Goal: Task Accomplishment & Management: Complete application form

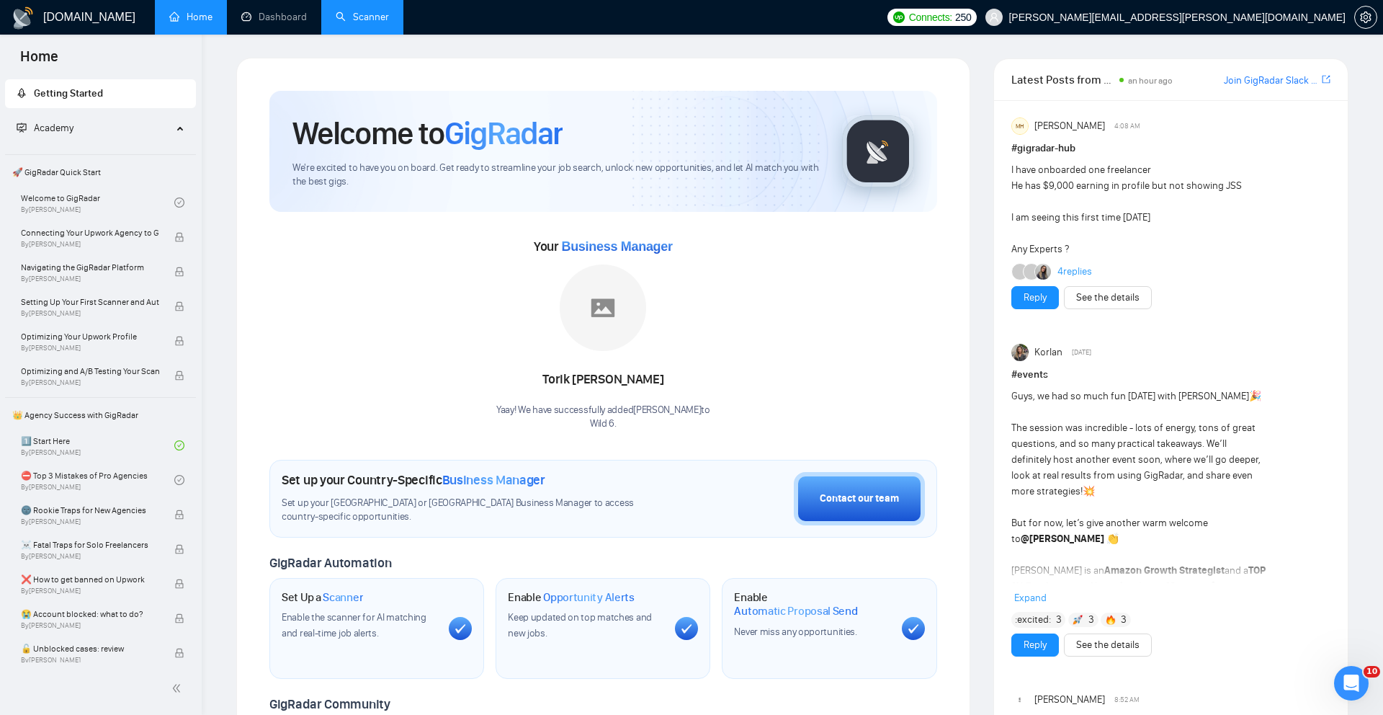
click at [373, 16] on link "Scanner" at bounding box center [362, 17] width 53 height 12
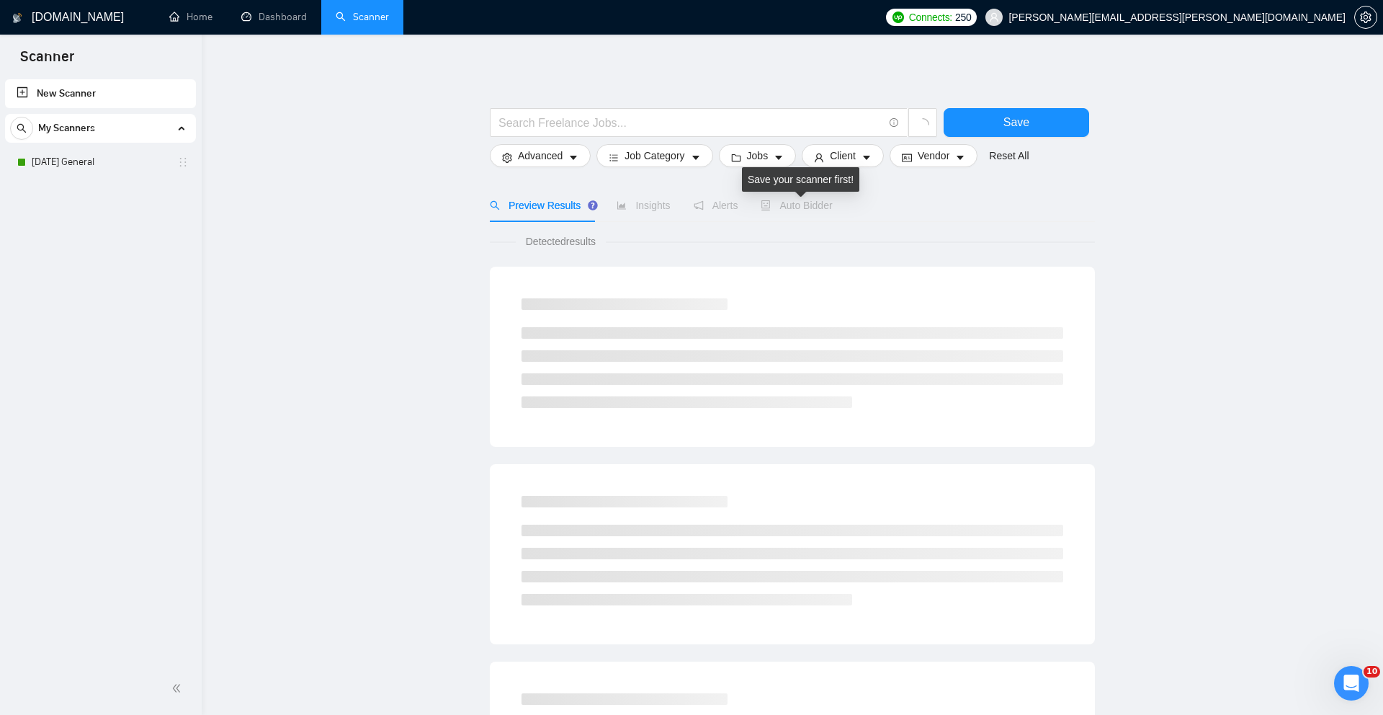
click at [828, 210] on span "Auto Bidder" at bounding box center [796, 206] width 71 height 12
click at [149, 169] on link "[DATE] General" at bounding box center [100, 162] width 137 height 29
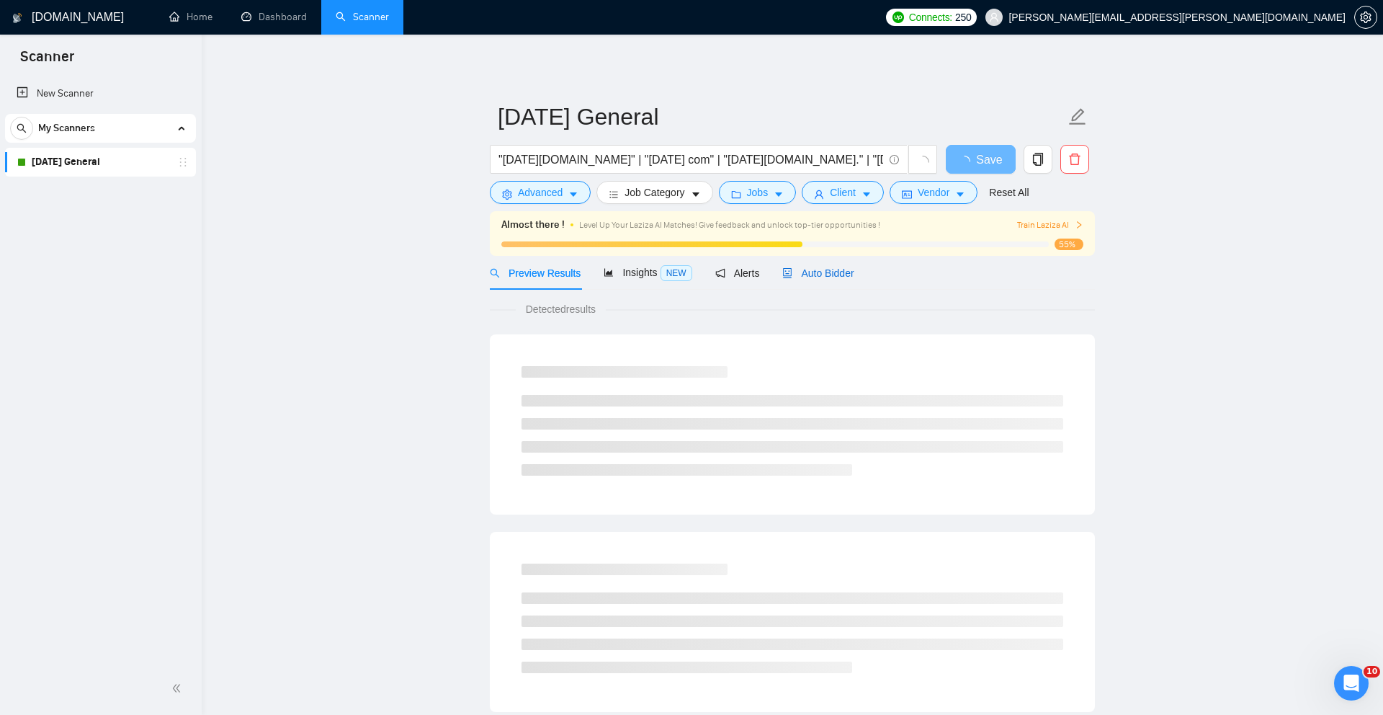
click at [849, 267] on span "Auto Bidder" at bounding box center [817, 273] width 71 height 12
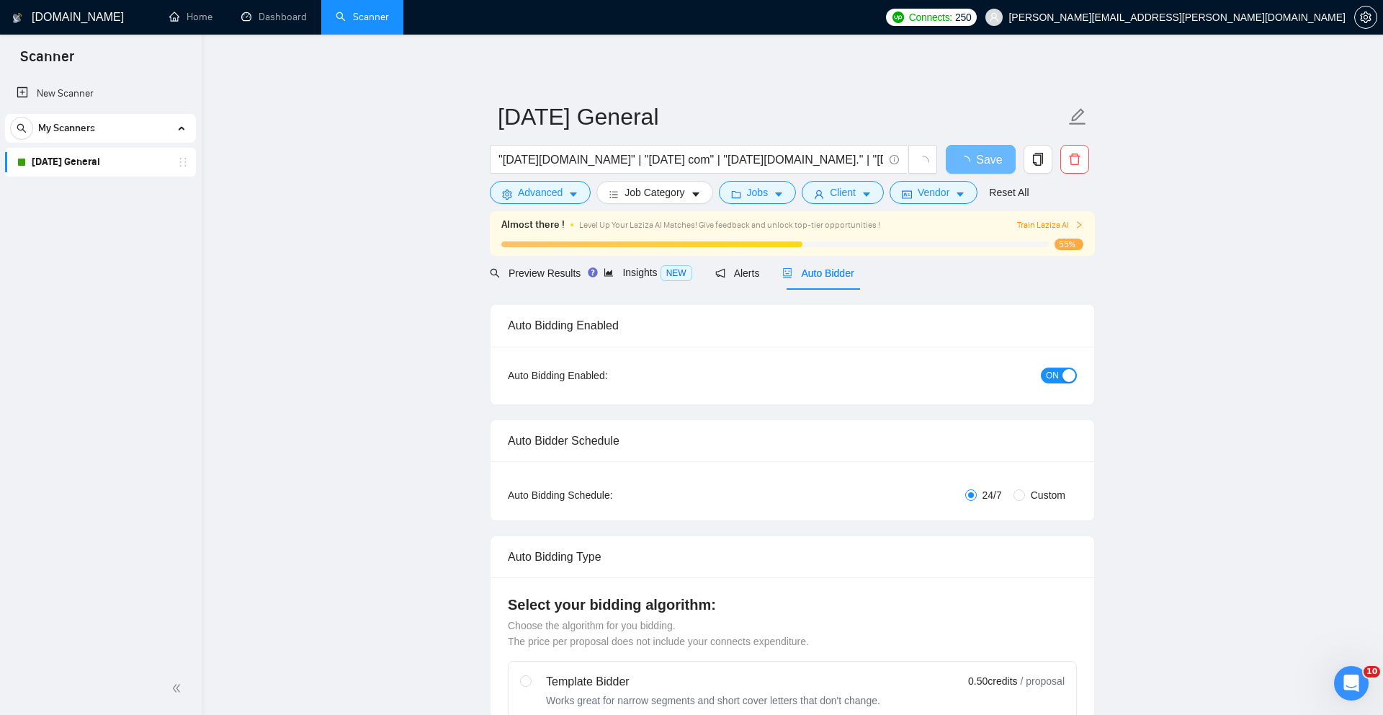
radio input "false"
radio input "true"
checkbox input "true"
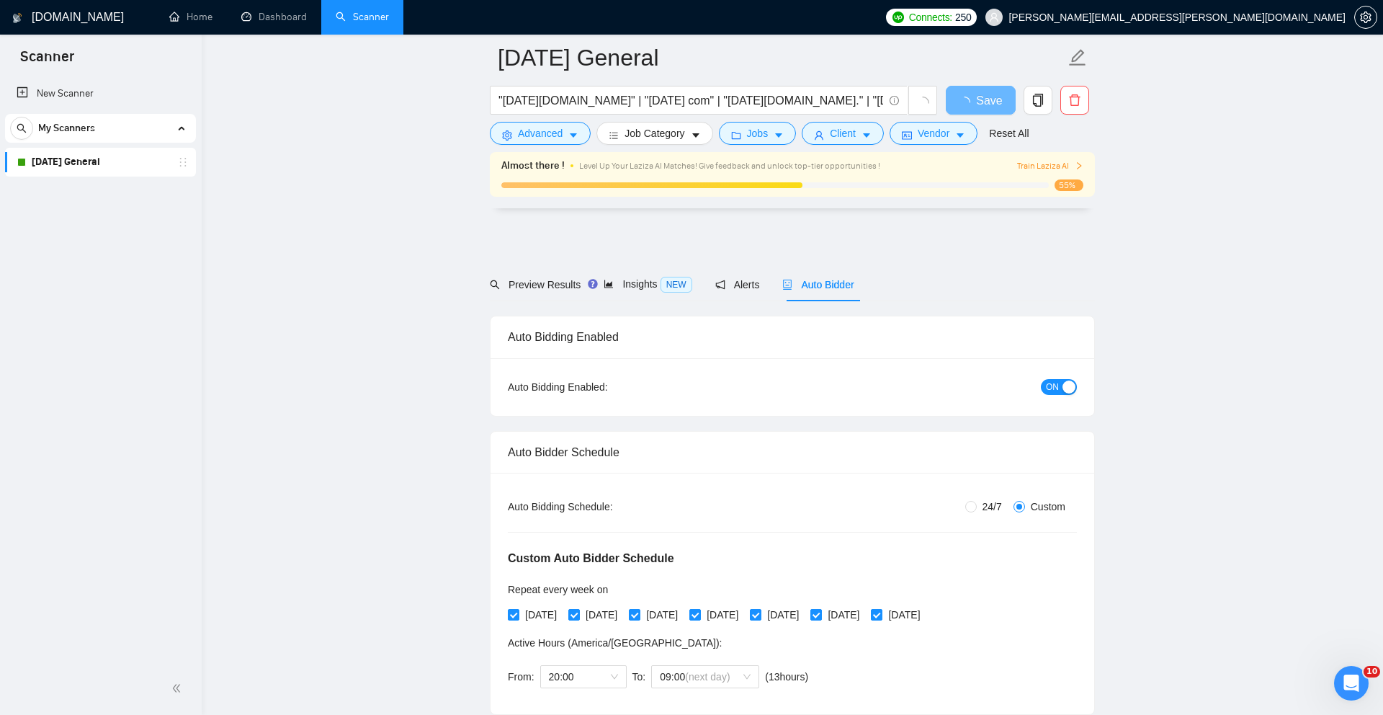
scroll to position [140, 0]
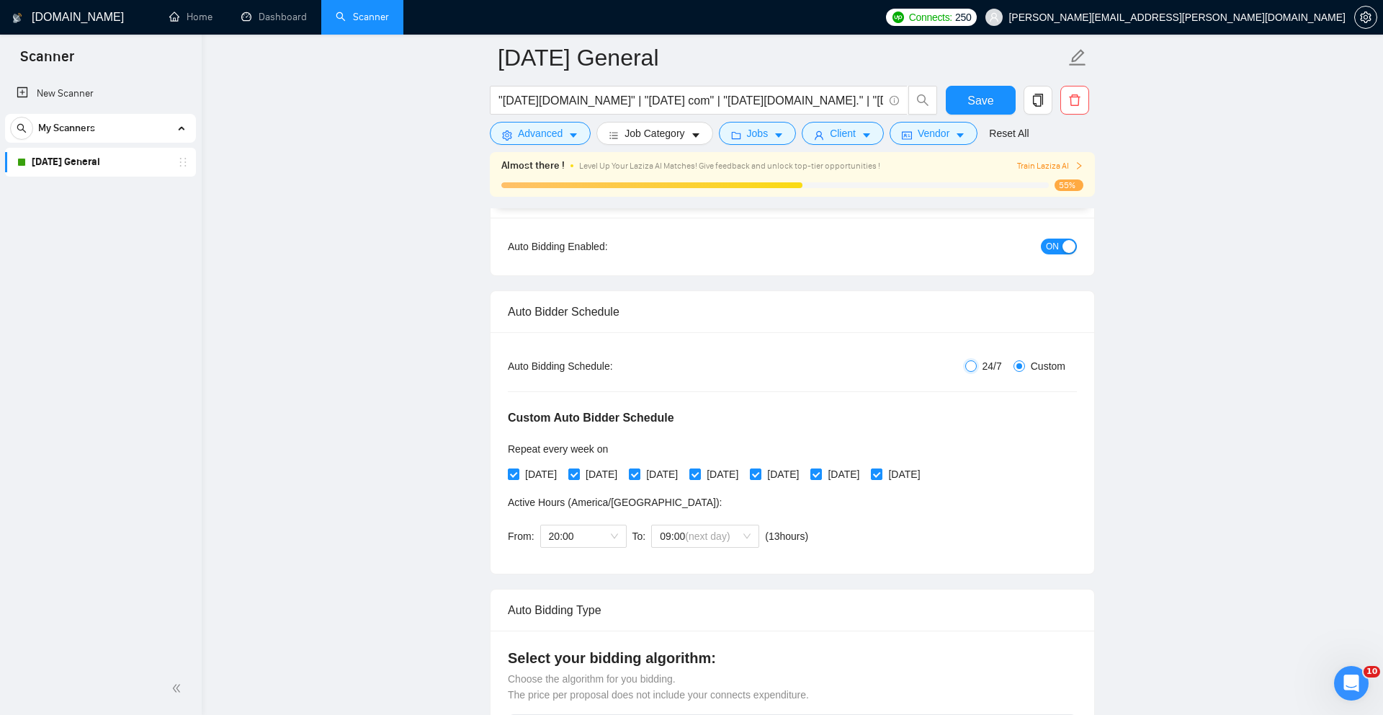
click at [972, 367] on input "24/7" at bounding box center [971, 366] width 12 height 12
radio input "true"
radio input "false"
checkbox input "false"
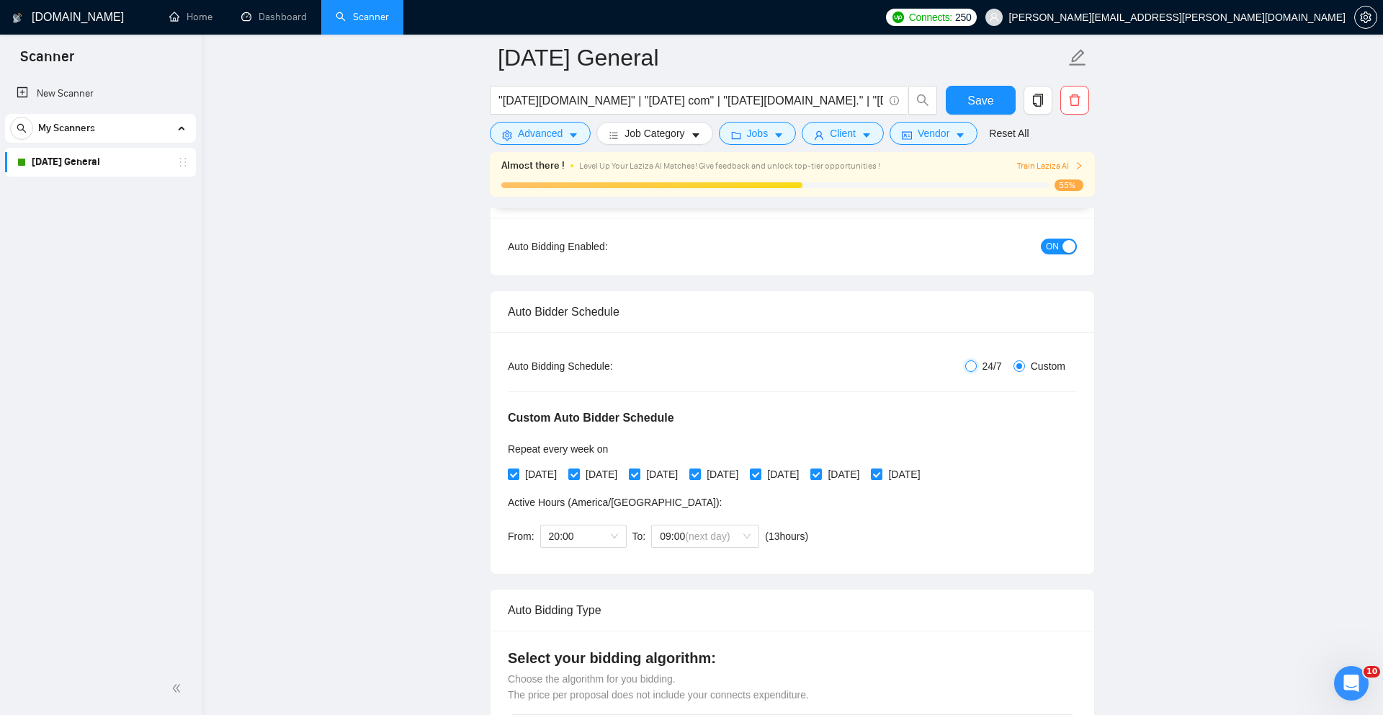
checkbox input "false"
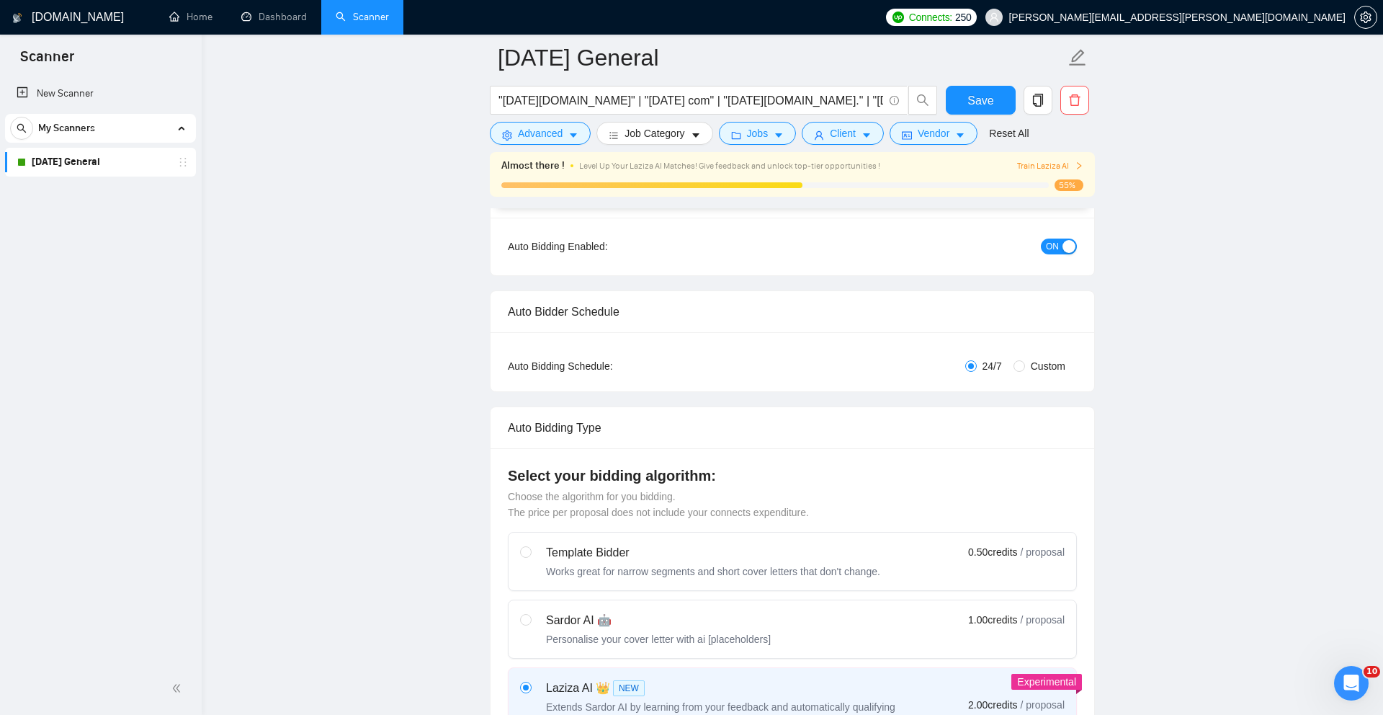
click at [1040, 368] on span "Custom" at bounding box center [1048, 366] width 46 height 16
click at [1025, 368] on input "Custom" at bounding box center [1020, 366] width 12 height 12
radio input "true"
radio input "false"
checkbox input "true"
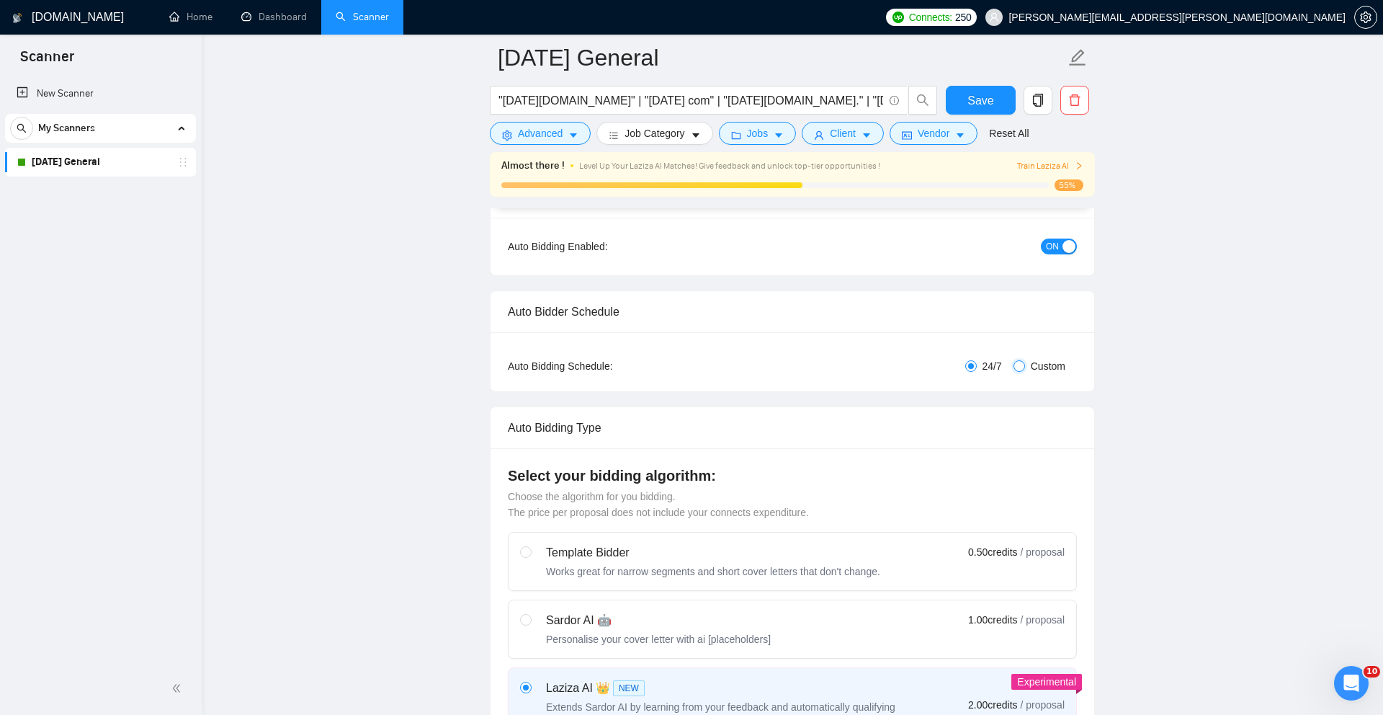
checkbox input "true"
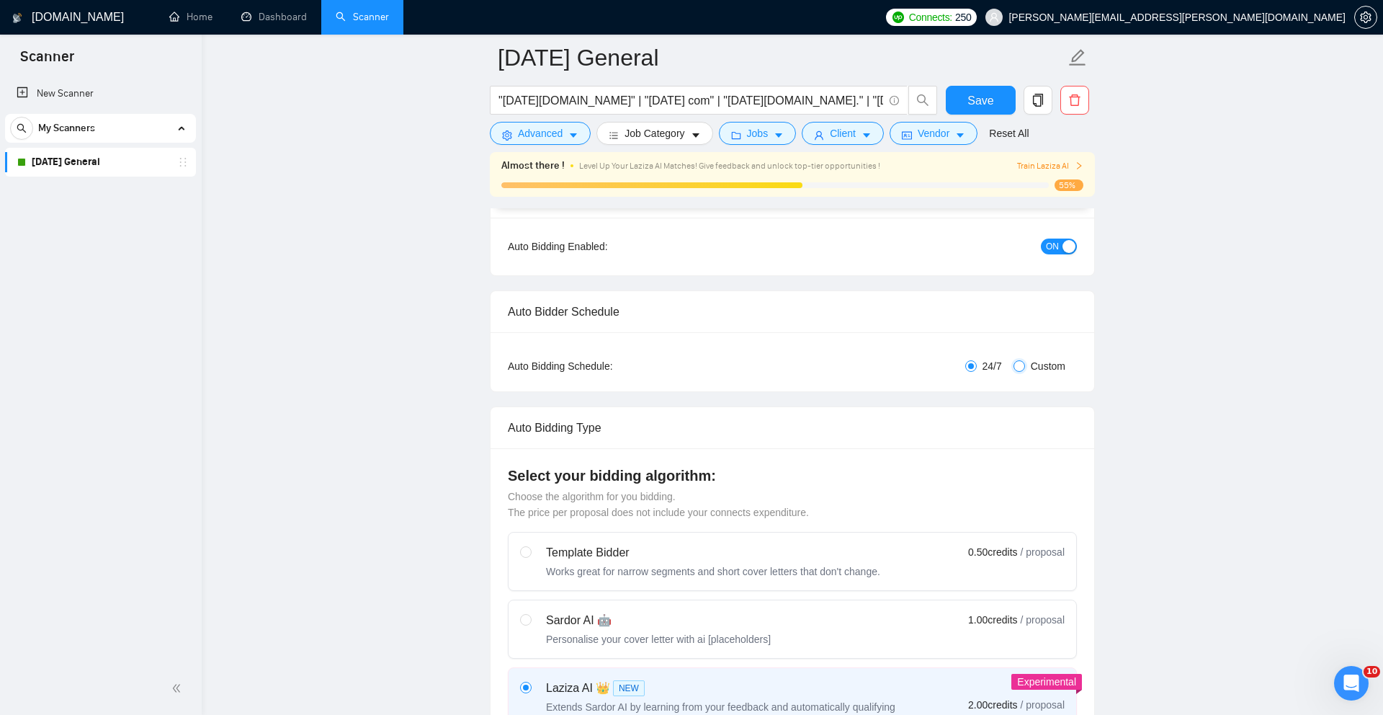
checkbox input "true"
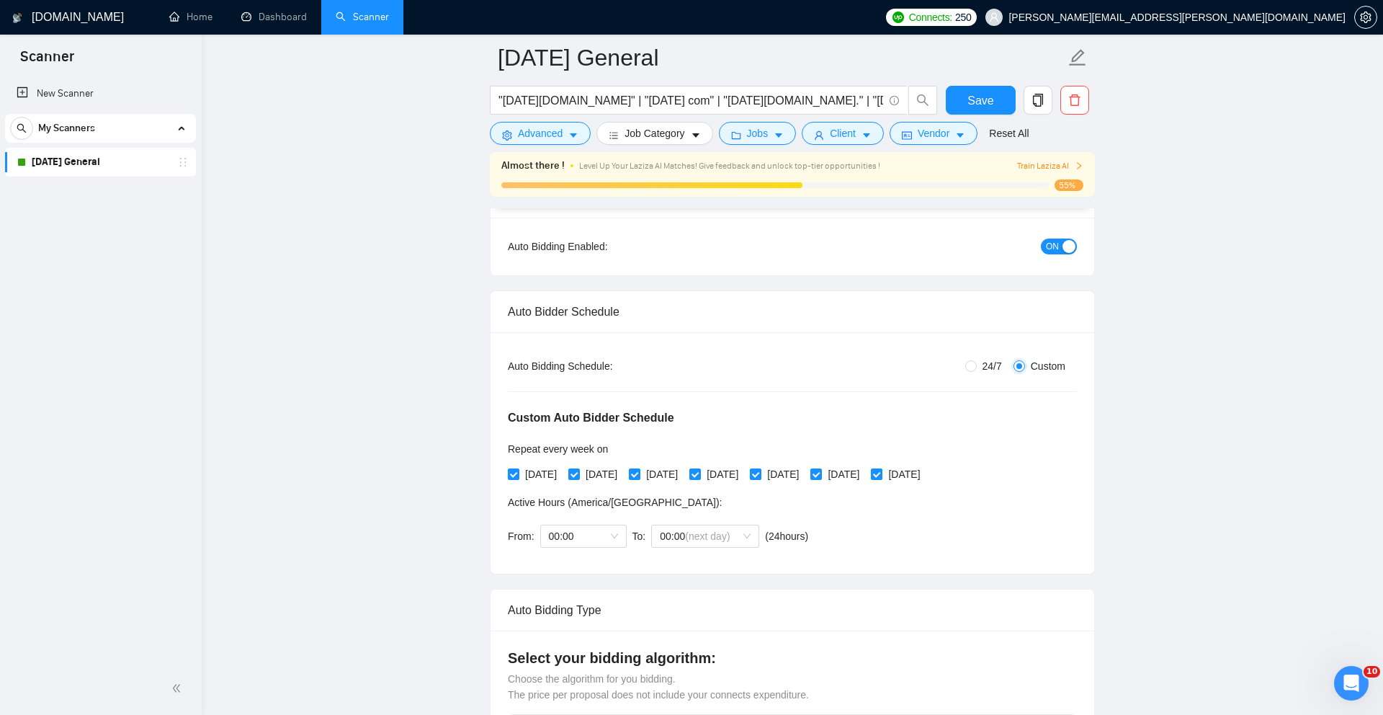
scroll to position [165, 0]
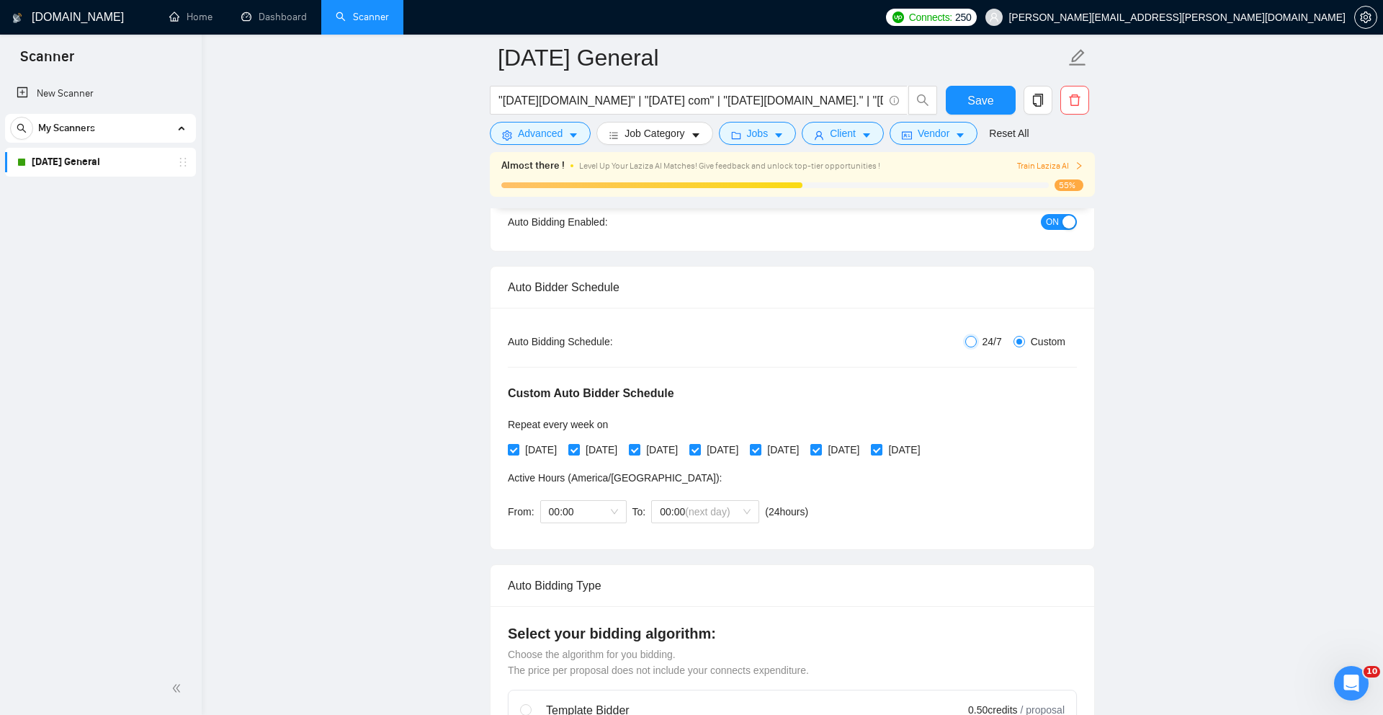
click at [969, 343] on input "24/7" at bounding box center [971, 342] width 12 height 12
radio input "true"
radio input "false"
checkbox input "false"
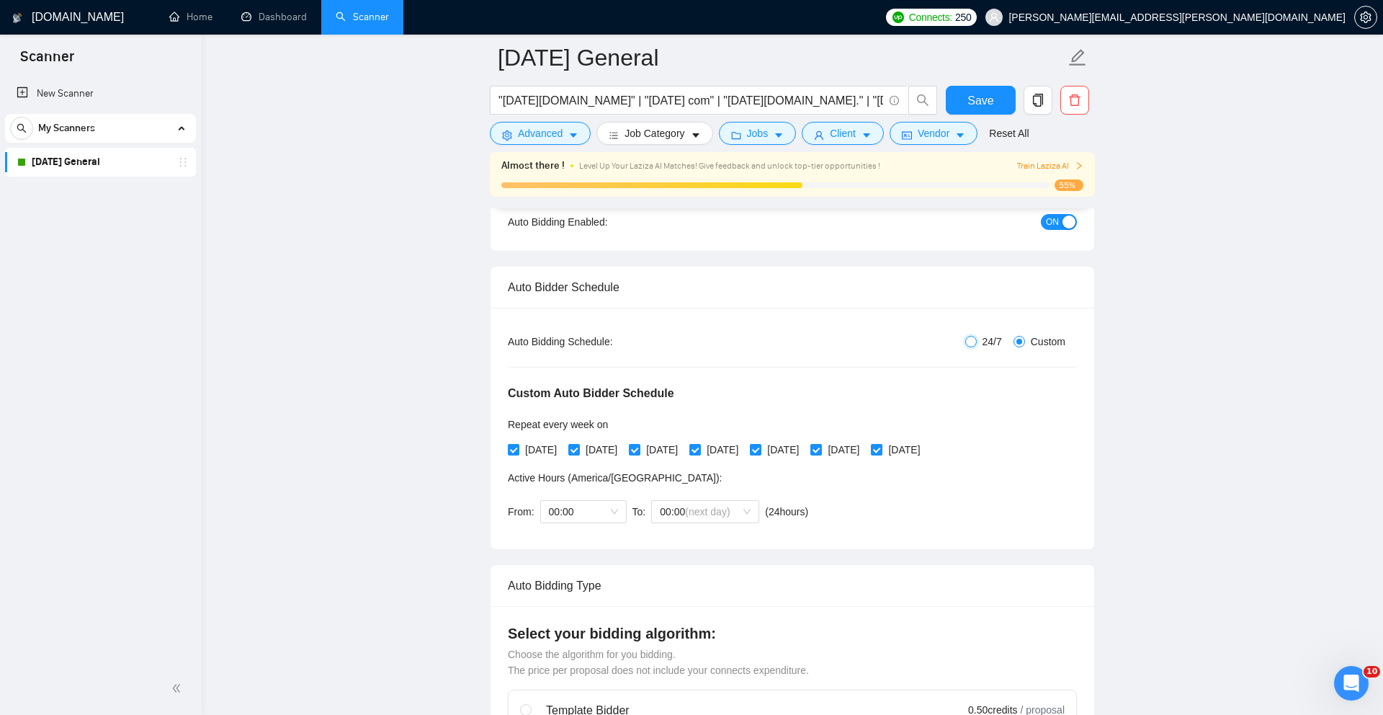
checkbox input "false"
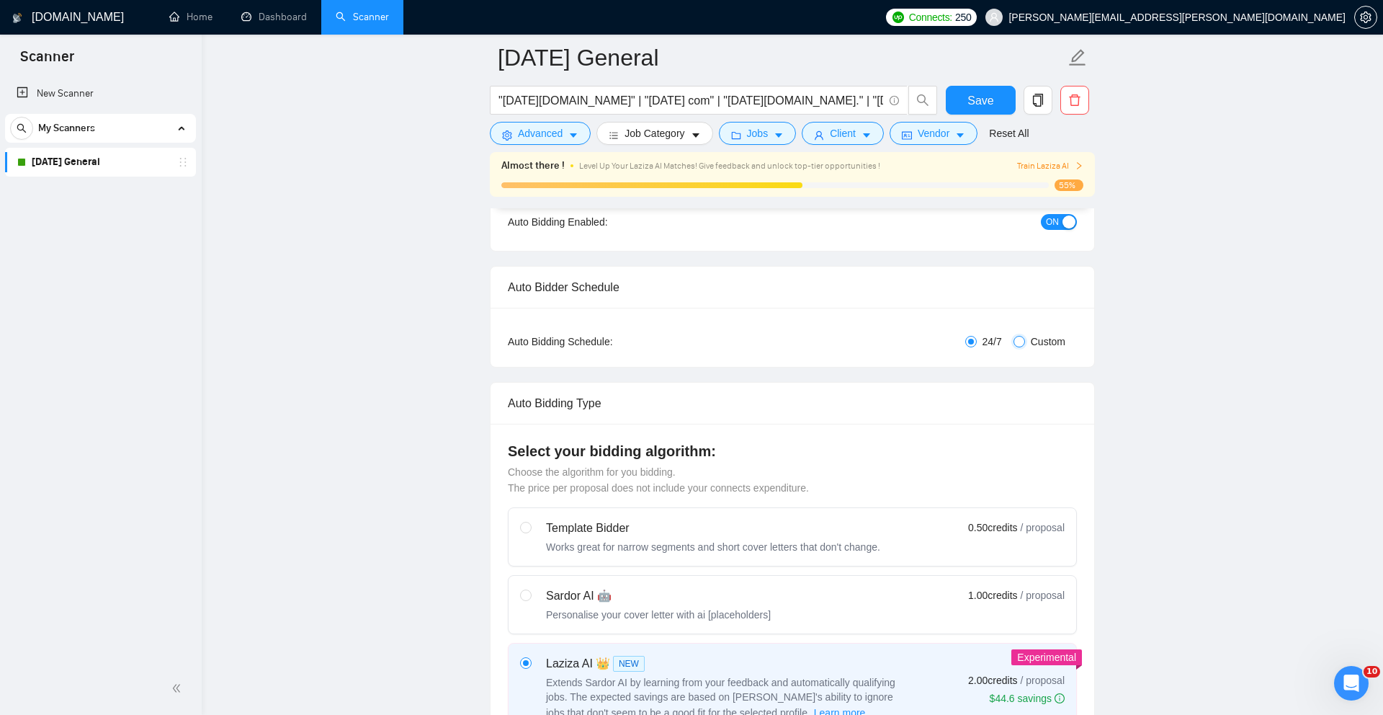
click at [1018, 339] on input "Custom" at bounding box center [1020, 342] width 12 height 12
radio input "true"
radio input "false"
checkbox input "true"
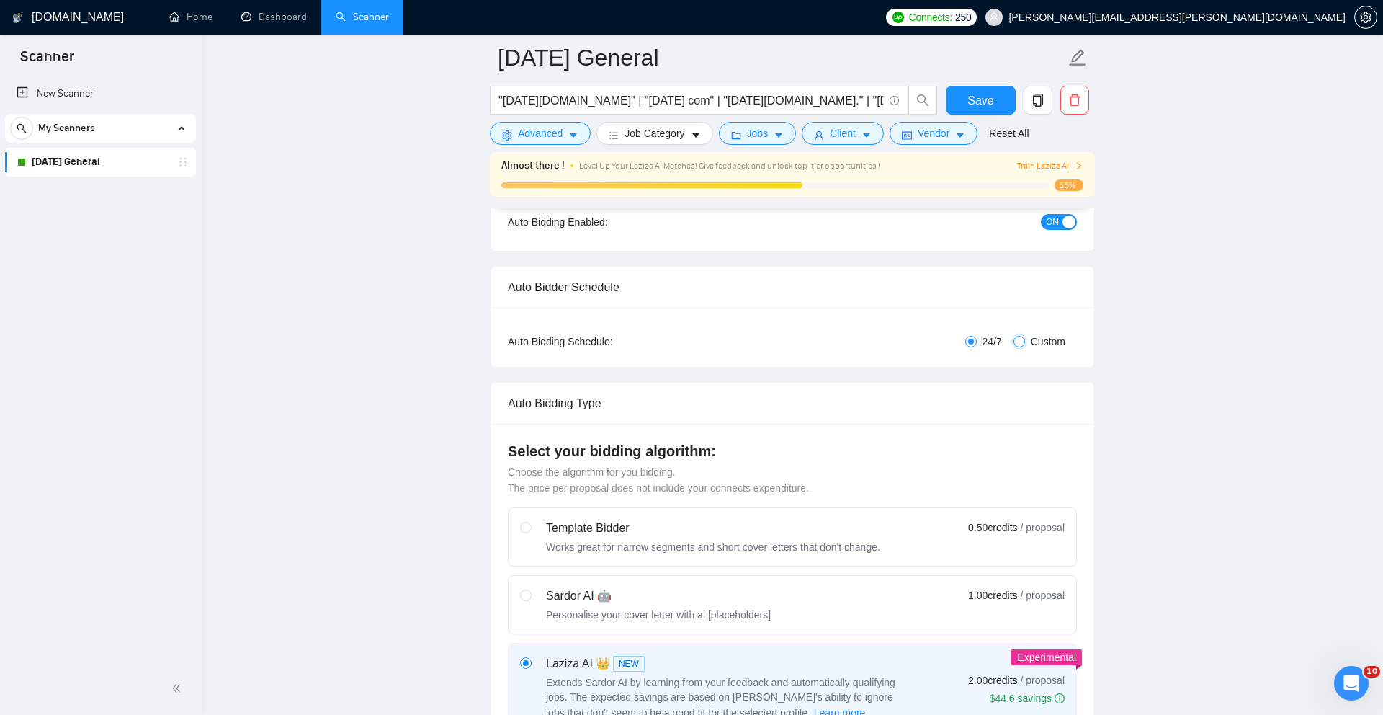
checkbox input "true"
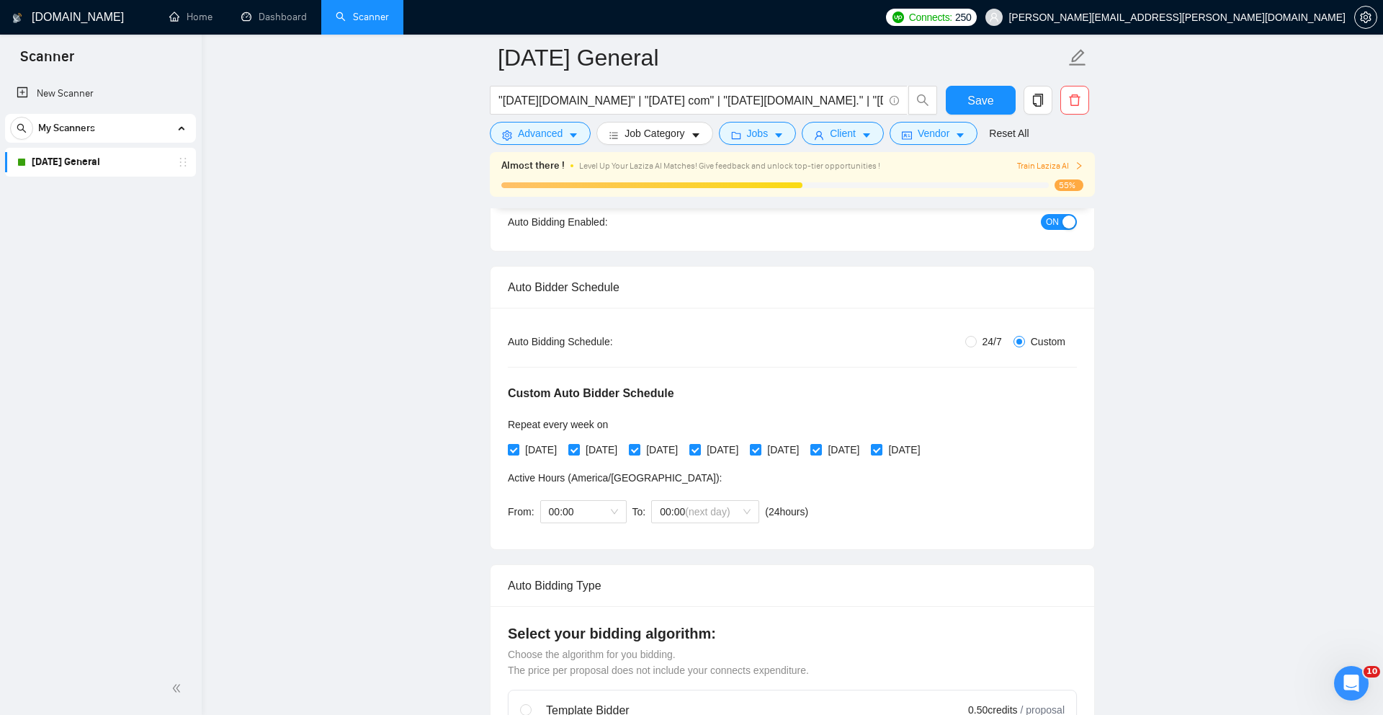
click at [977, 341] on span "24/7" at bounding box center [992, 342] width 31 height 16
click at [976, 341] on input "24/7" at bounding box center [971, 342] width 12 height 12
radio input "true"
radio input "false"
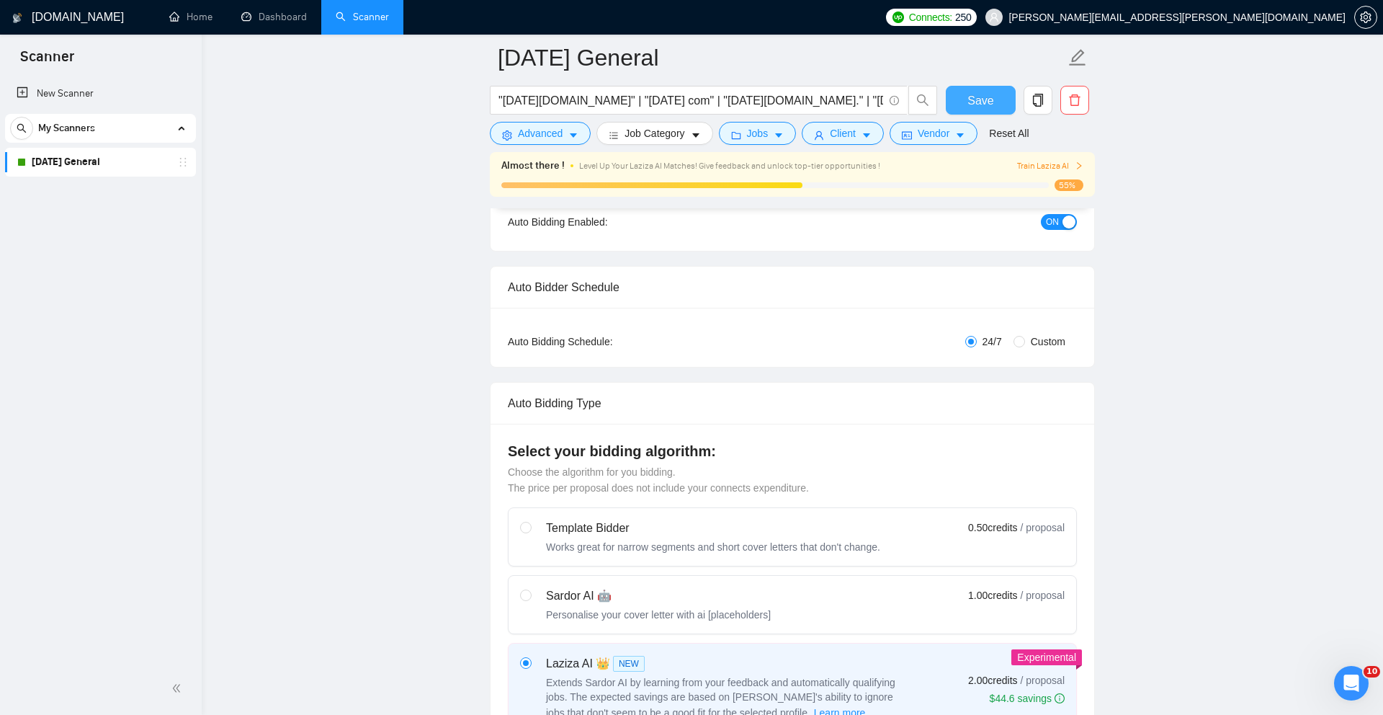
click at [986, 104] on span "Save" at bounding box center [981, 100] width 26 height 18
click at [975, 104] on span "Save" at bounding box center [981, 100] width 26 height 18
